Goal: Task Accomplishment & Management: Manage account settings

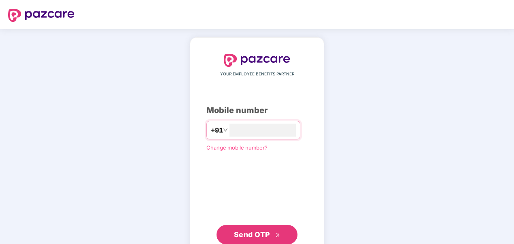
click at [266, 230] on span "Send OTP" at bounding box center [252, 234] width 36 height 9
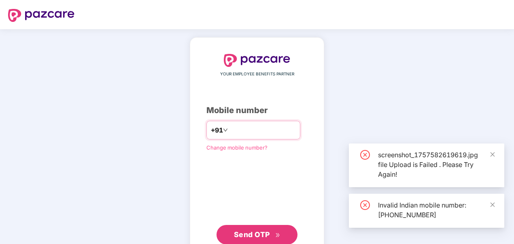
click at [230, 128] on input "**********" at bounding box center [263, 130] width 66 height 13
type input "**********"
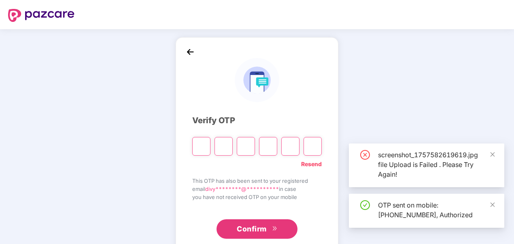
click at [224, 128] on div "**********" at bounding box center [257, 146] width 130 height 185
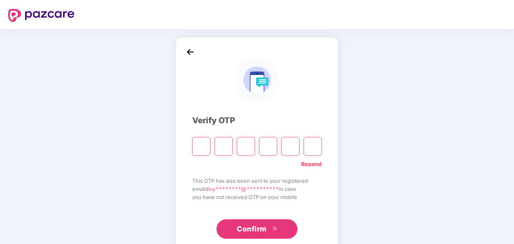
click at [206, 145] on input "Please enter verification code. Digit 1" at bounding box center [201, 146] width 18 height 19
paste input "*"
type input "*"
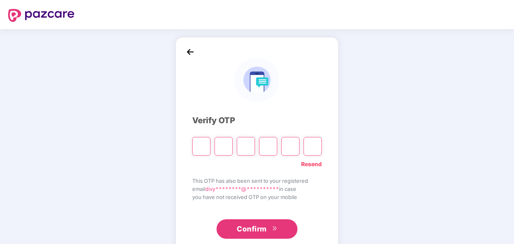
type input "*"
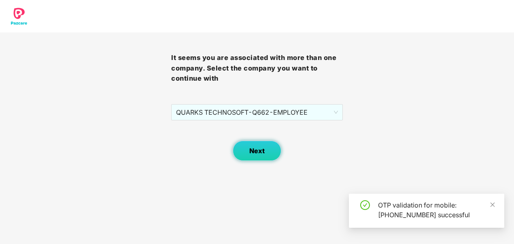
click at [254, 143] on button "Next" at bounding box center [257, 151] width 49 height 20
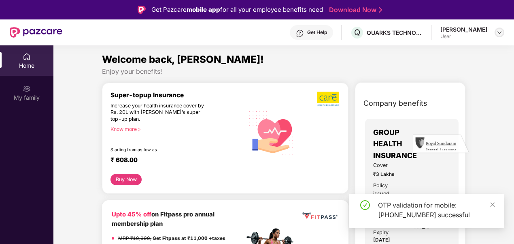
click at [496, 32] on img at bounding box center [499, 32] width 6 height 6
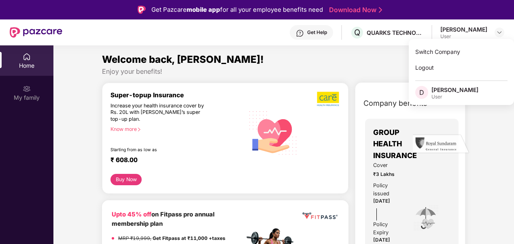
click at [474, 117] on div "Company benefits GROUP HEALTH INSURANCE Cover ₹3 Lakhs Policy issued [DATE] Pol…" at bounding box center [410, 212] width 145 height 238
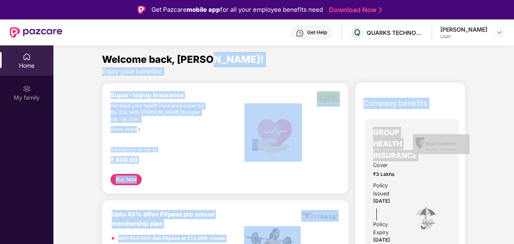
drag, startPoint x: 513, startPoint y: 67, endPoint x: 515, endPoint y: 140, distance: 73.3
click at [514, 140] on html "Get Pazcare mobile app for all your employee benefits need Download Now Get Hel…" at bounding box center [257, 122] width 514 height 244
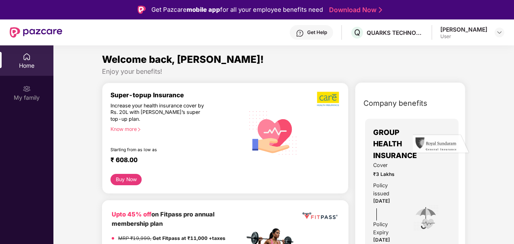
drag, startPoint x: 515, startPoint y: 140, endPoint x: 482, endPoint y: 167, distance: 42.6
click at [482, 167] on div "Company benefits GROUP HEALTH INSURANCE Cover ₹3 Lakhs Policy issued [DATE] Pol…" at bounding box center [410, 212] width 145 height 238
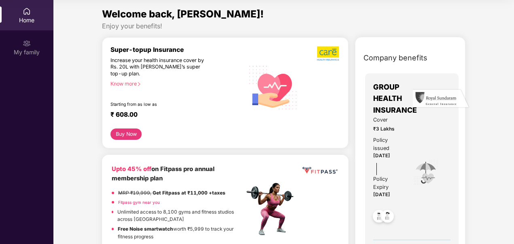
scroll to position [213, 0]
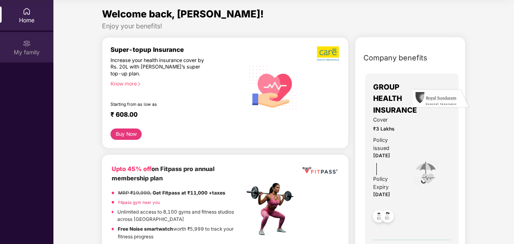
click at [21, 46] on div "My family" at bounding box center [26, 47] width 53 height 30
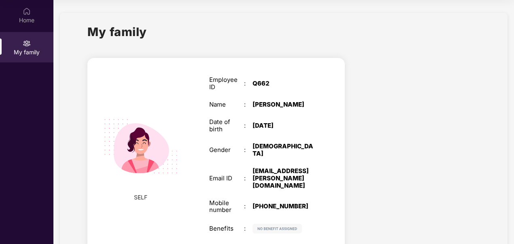
drag, startPoint x: 511, startPoint y: 130, endPoint x: 511, endPoint y: 142, distance: 12.1
click at [511, 142] on section "My family SELF Employee ID : Q662 Name : [PERSON_NAME] Date of birth : [DEMOGRA…" at bounding box center [283, 142] width 461 height 284
click at [32, 21] on div "Home" at bounding box center [26, 20] width 53 height 8
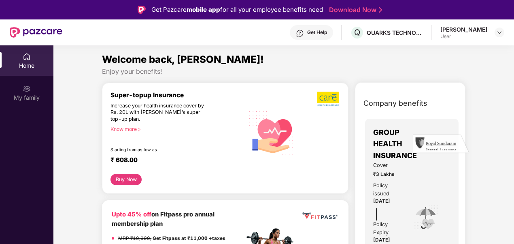
click at [494, 35] on div "[PERSON_NAME] User" at bounding box center [473, 33] width 64 height 14
click at [499, 34] on img at bounding box center [499, 32] width 6 height 6
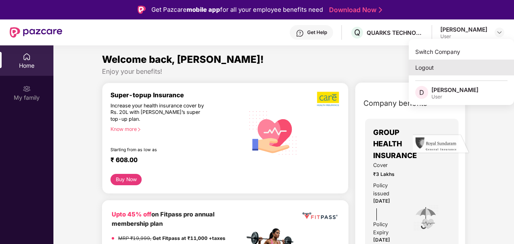
click at [415, 64] on div "Logout" at bounding box center [461, 68] width 105 height 16
